Goal: Transaction & Acquisition: Purchase product/service

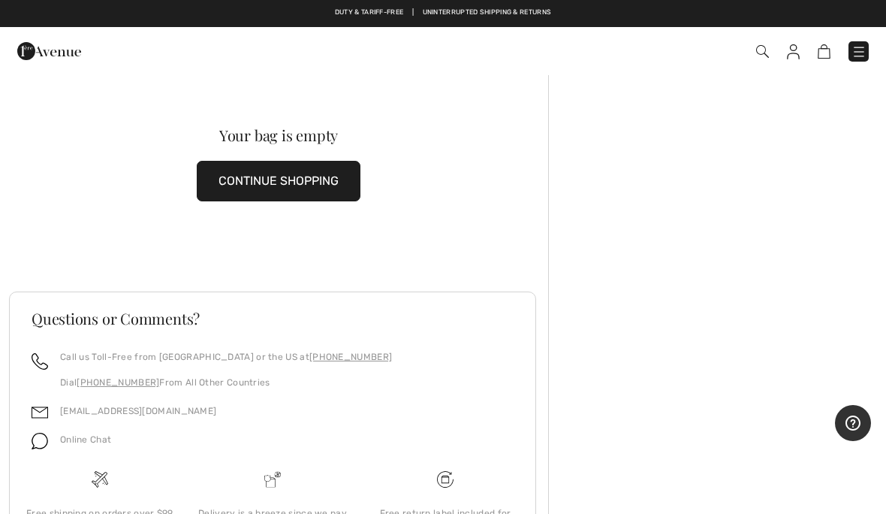
click at [868, 44] on link at bounding box center [859, 51] width 20 height 20
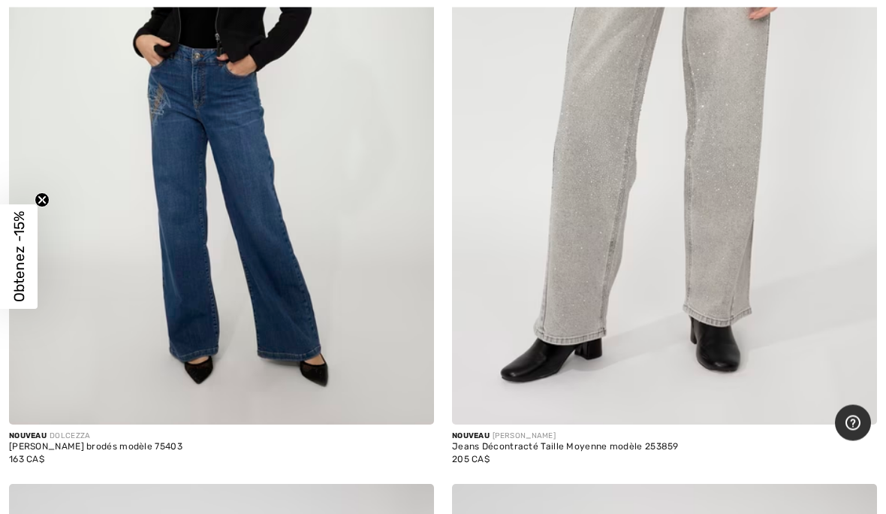
scroll to position [2507, 0]
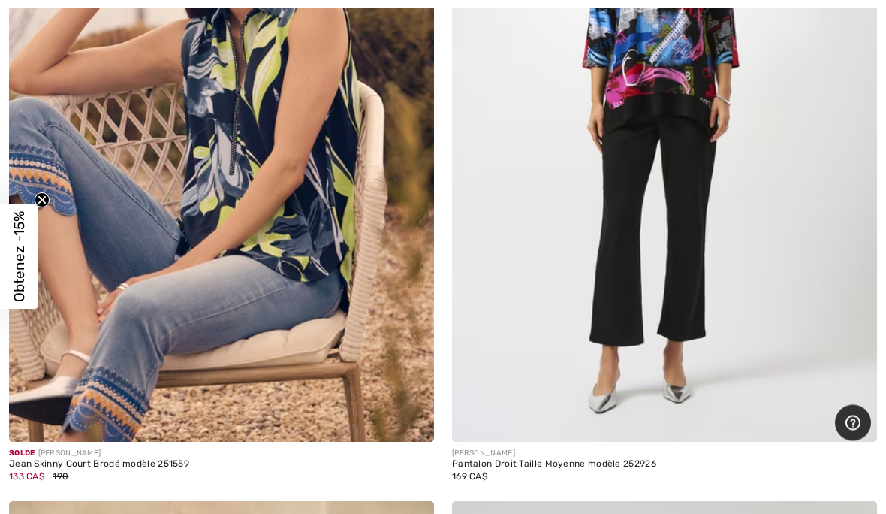
scroll to position [11416, 0]
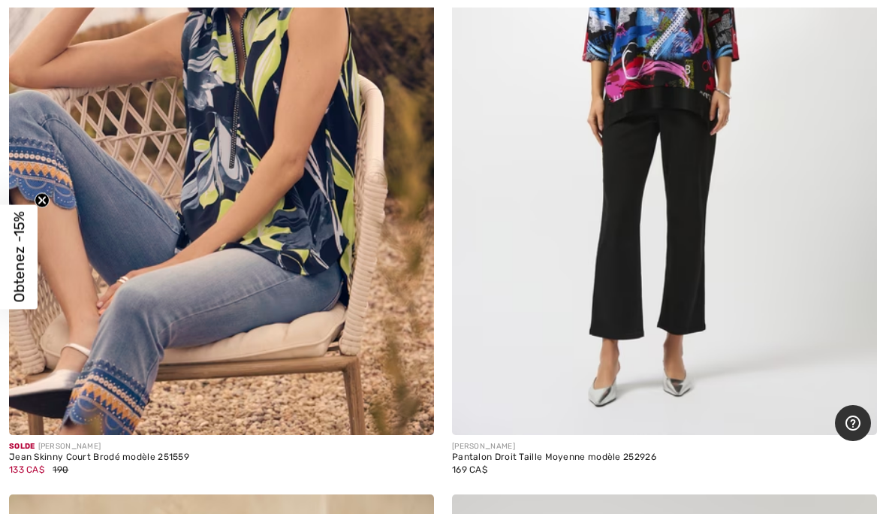
click at [759, 258] on img at bounding box center [664, 116] width 425 height 638
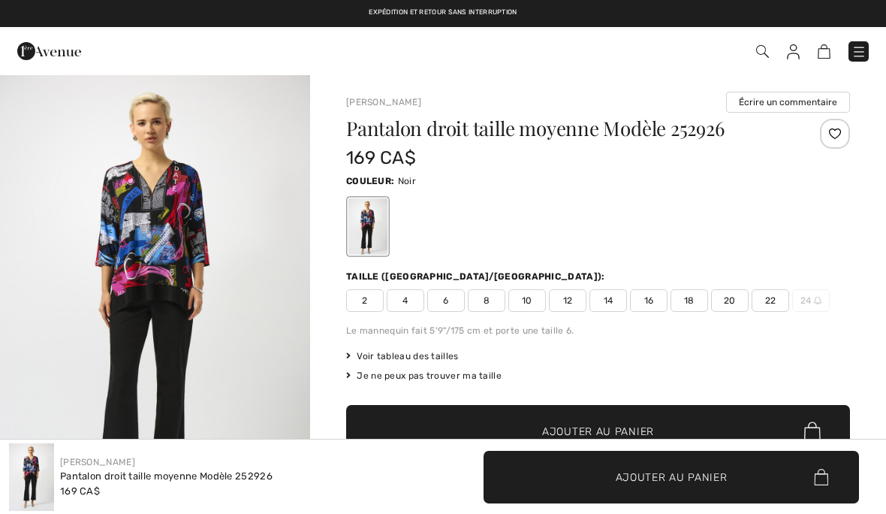
checkbox input "true"
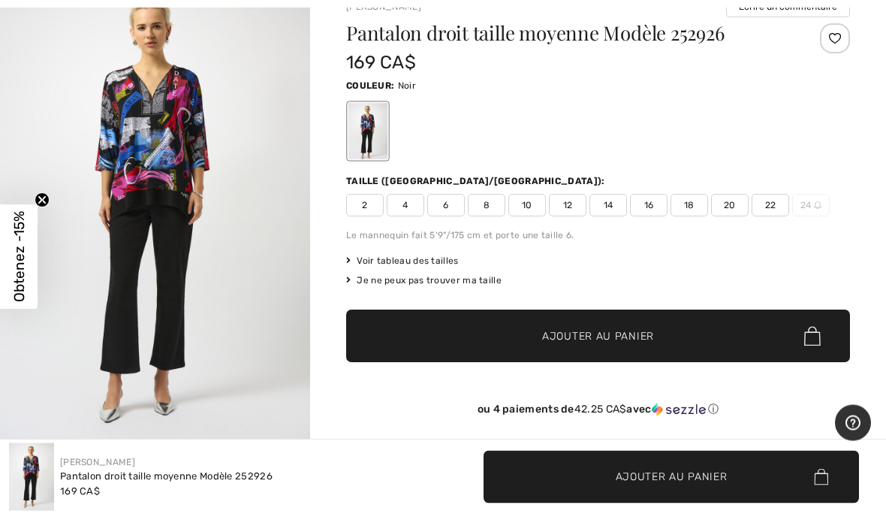
scroll to position [95, 0]
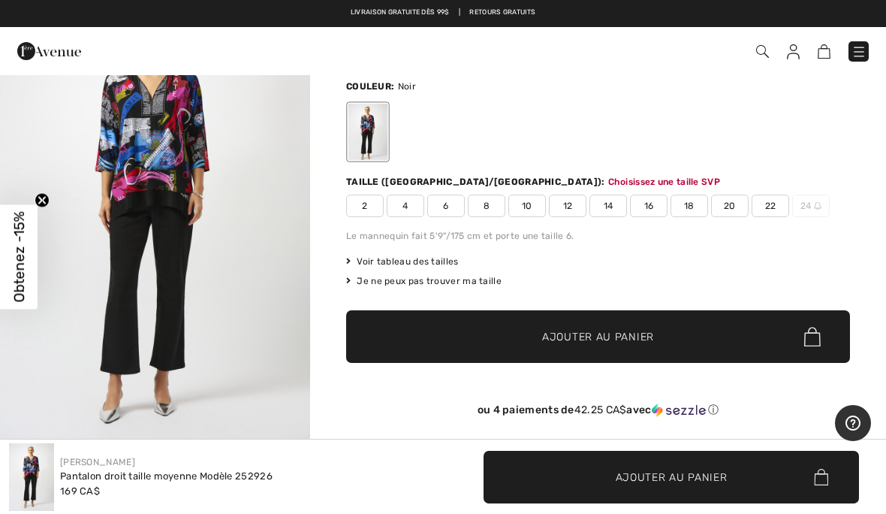
scroll to position [0, 0]
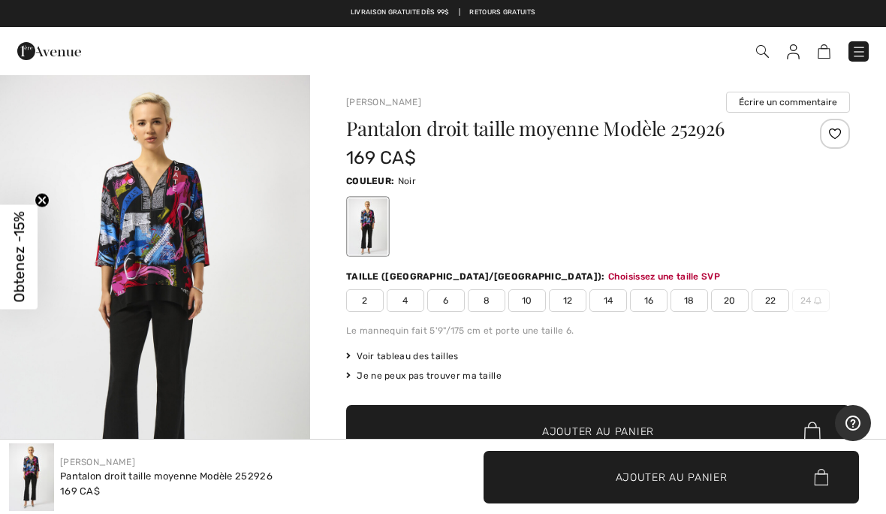
click at [715, 364] on div "Voir tableau des tailles Je ne peux pas trouver ma taille Choisir taille CAN 2 …" at bounding box center [598, 365] width 504 height 33
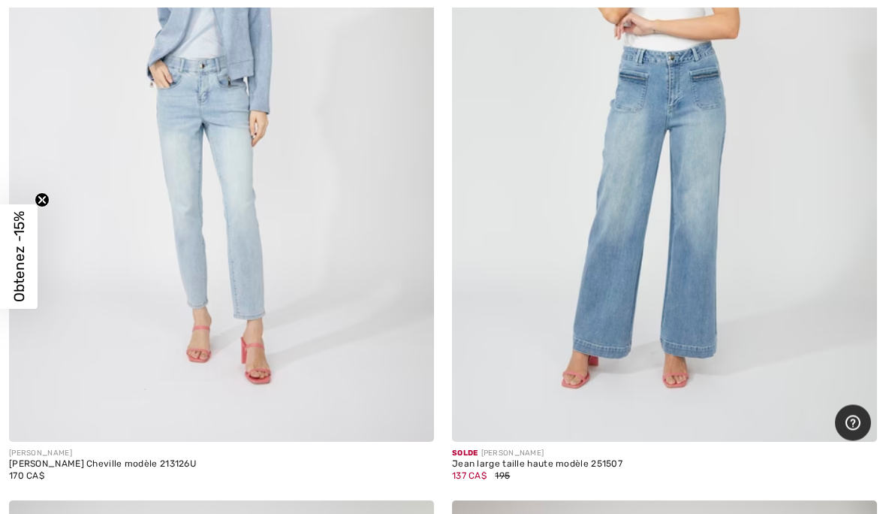
scroll to position [15780, 0]
click at [660, 255] on img at bounding box center [664, 122] width 425 height 638
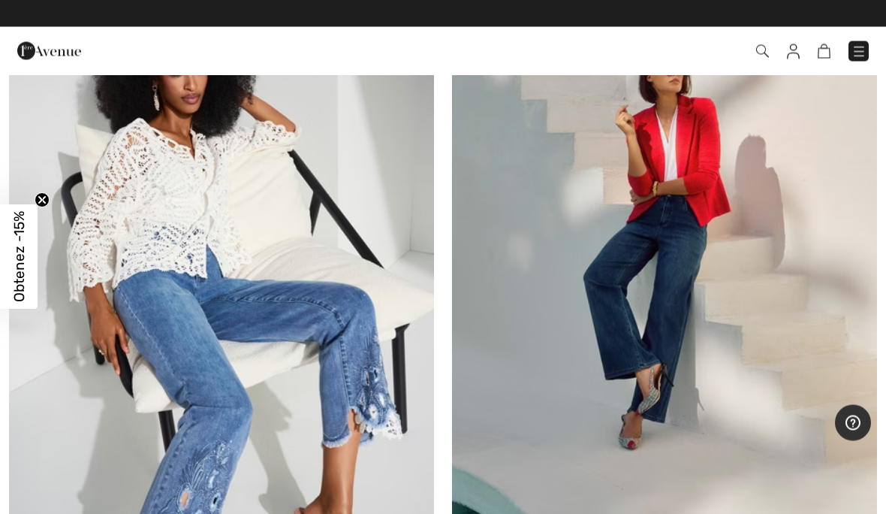
scroll to position [17830, 0]
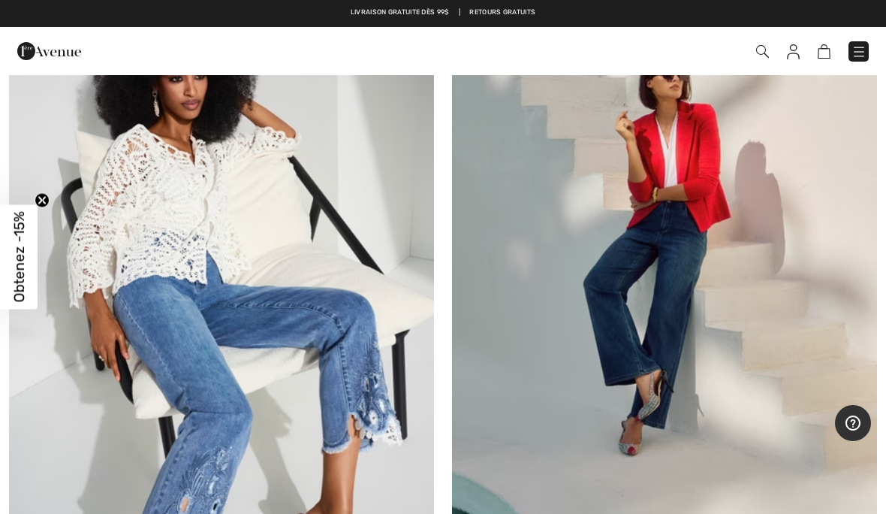
click at [744, 364] on img at bounding box center [664, 301] width 425 height 638
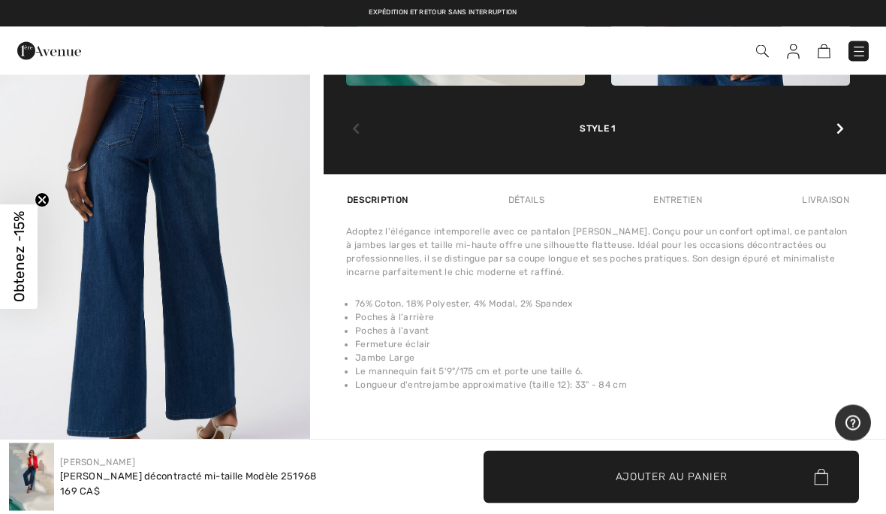
scroll to position [973, 0]
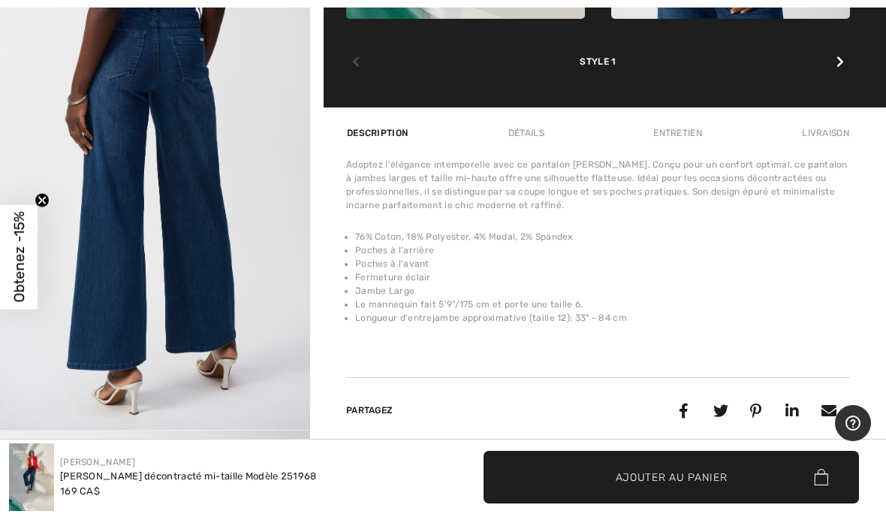
scroll to position [1040, 0]
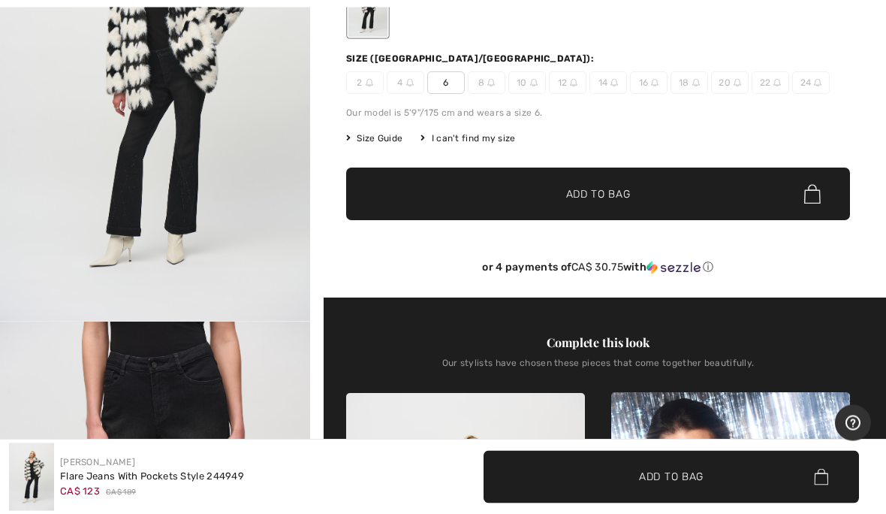
scroll to position [252, 0]
